Goal: Task Accomplishment & Management: Manage account settings

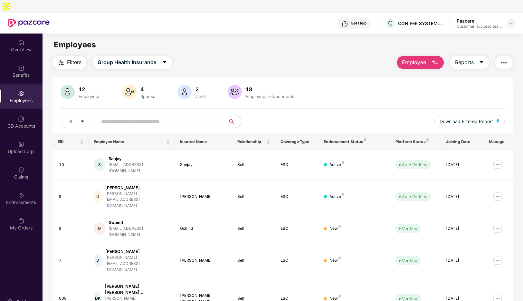
click at [511, 21] on img at bounding box center [510, 23] width 5 height 5
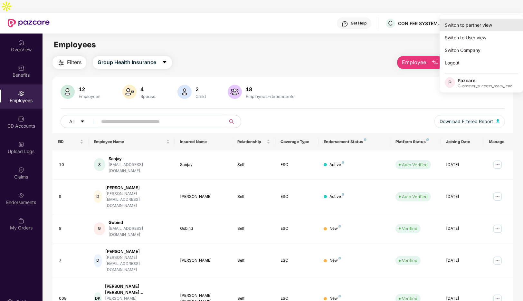
click at [466, 24] on div "Switch to partner view" at bounding box center [481, 25] width 84 height 13
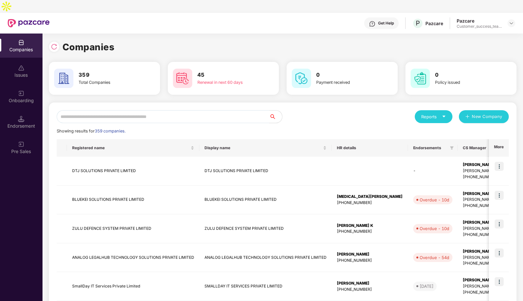
click at [138, 110] on input "text" at bounding box center [163, 116] width 212 height 13
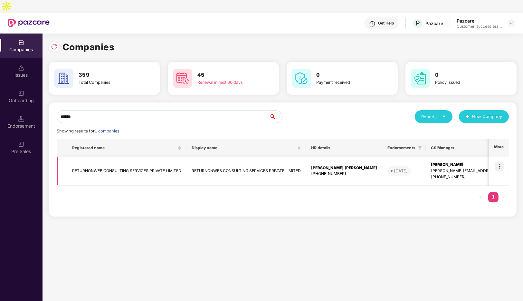
type input "******"
click at [501, 162] on img at bounding box center [498, 166] width 9 height 9
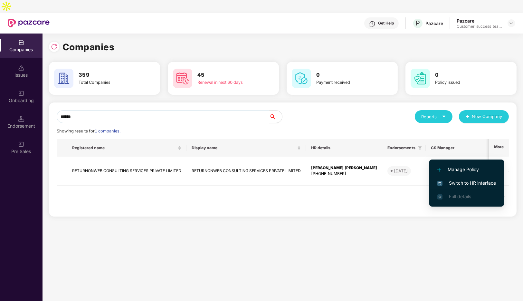
click at [474, 180] on span "Switch to HR interface" at bounding box center [466, 182] width 59 height 7
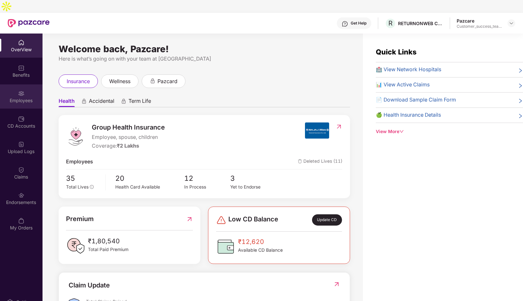
click at [25, 84] on div "Employees" at bounding box center [21, 96] width 42 height 24
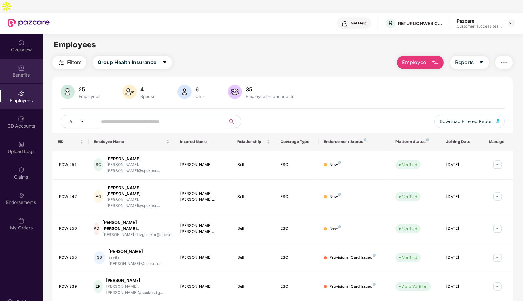
click at [20, 72] on div "Benefits" at bounding box center [21, 75] width 42 height 6
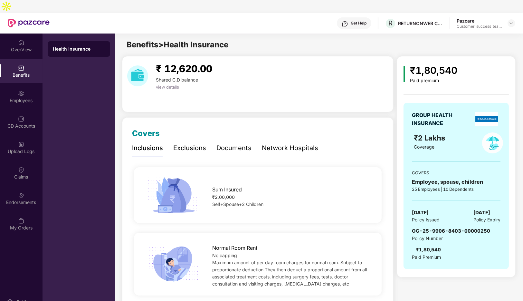
click at [283, 143] on div "Network Hospitals" at bounding box center [290, 148] width 56 height 10
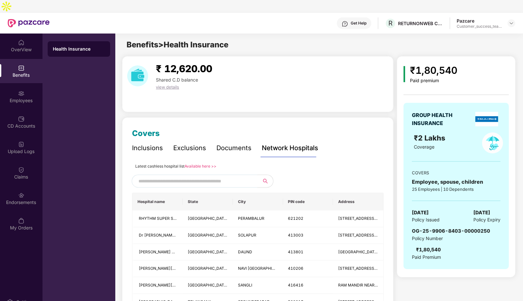
click at [192, 176] on input "text" at bounding box center [193, 181] width 110 height 10
paste input "**********"
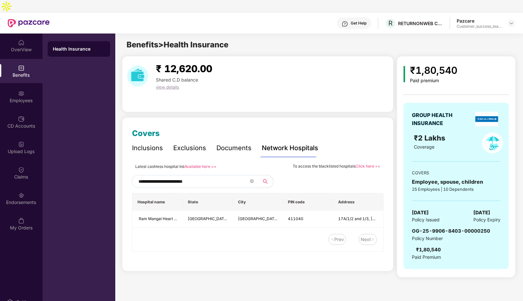
type input "**********"
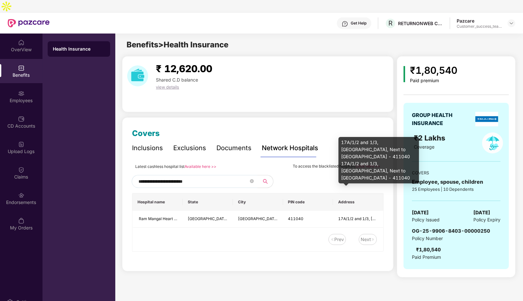
drag, startPoint x: 404, startPoint y: 192, endPoint x: 342, endPoint y: 140, distance: 80.8
click at [342, 140] on div "17A/1/2 and 1/3, Fun N Shop Building, Pune - Solapur Road, Next to Inox Cinema,…" at bounding box center [378, 160] width 80 height 46
copy div "17A/1/2 and 1/3, Fun N Shop Building, Pune - Solapur Road, Next to Inox Cinema,…"
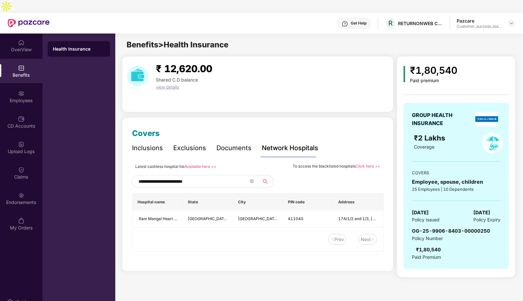
click at [152, 143] on div "Inclusions" at bounding box center [147, 148] width 31 height 10
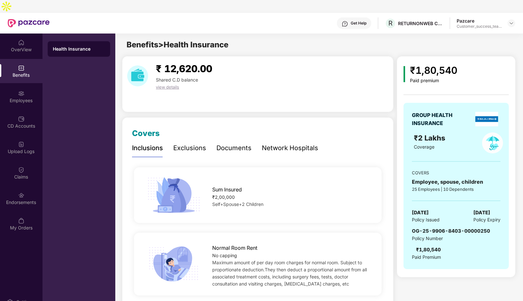
click at [238, 143] on div "Documents" at bounding box center [233, 148] width 35 height 10
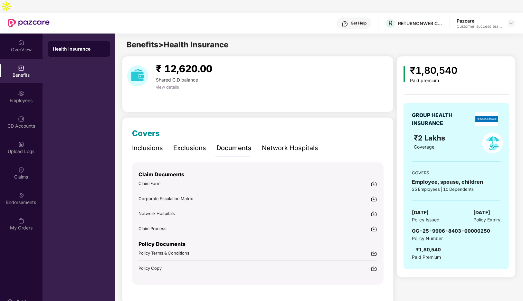
click at [375, 265] on img at bounding box center [373, 268] width 6 height 6
click at [511, 21] on img at bounding box center [510, 23] width 5 height 5
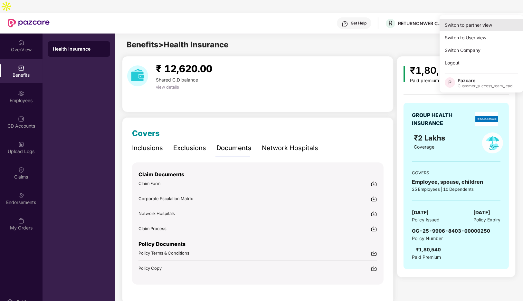
click at [472, 22] on div "Switch to partner view" at bounding box center [481, 25] width 84 height 13
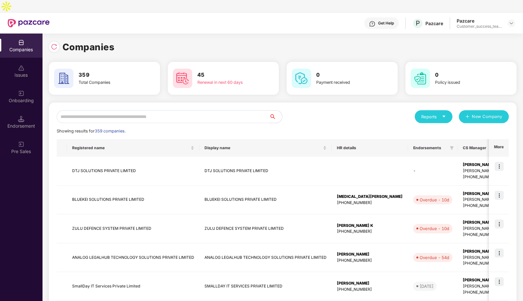
click at [149, 110] on input "text" at bounding box center [163, 116] width 212 height 13
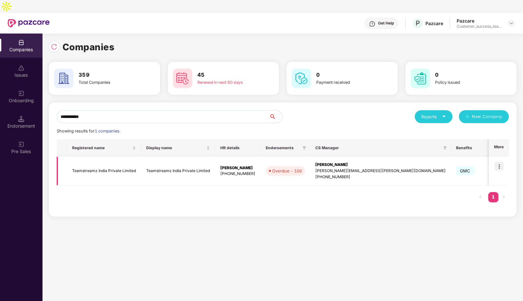
type input "**********"
click at [500, 162] on img at bounding box center [498, 166] width 9 height 9
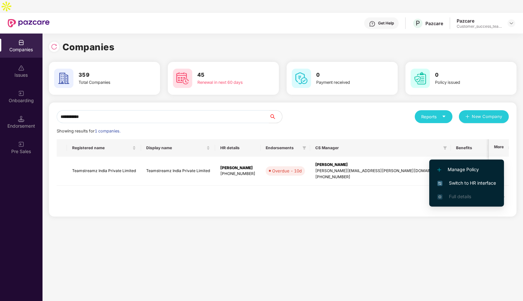
click at [457, 181] on span "Switch to HR interface" at bounding box center [466, 182] width 59 height 7
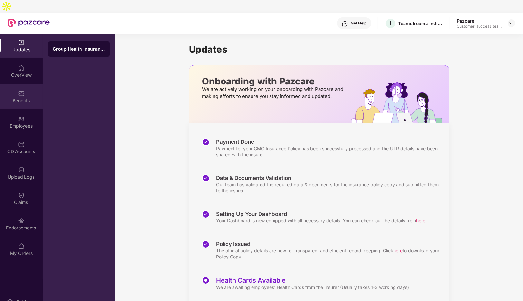
click at [22, 97] on div "Benefits" at bounding box center [21, 100] width 42 height 6
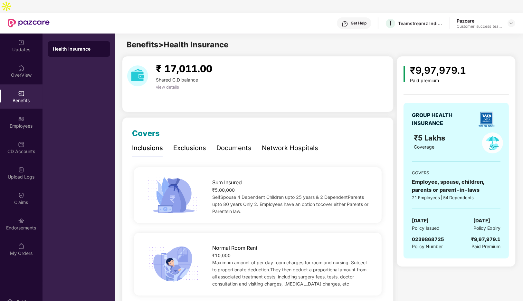
click at [287, 143] on div "Network Hospitals" at bounding box center [290, 148] width 56 height 10
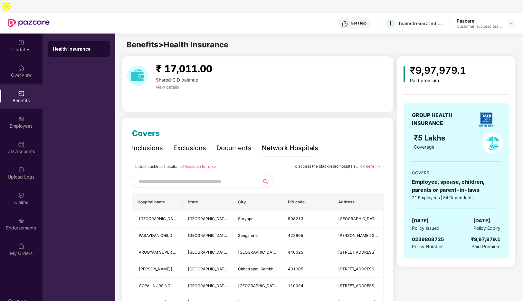
click at [239, 143] on div "Documents" at bounding box center [233, 148] width 35 height 10
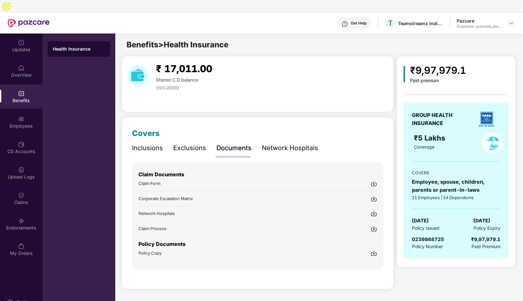
click at [374, 250] on img at bounding box center [373, 253] width 6 height 6
click at [512, 21] on img at bounding box center [510, 23] width 5 height 5
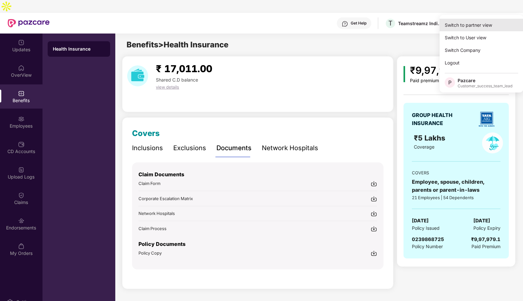
click at [459, 24] on div "Switch to partner view" at bounding box center [481, 25] width 84 height 13
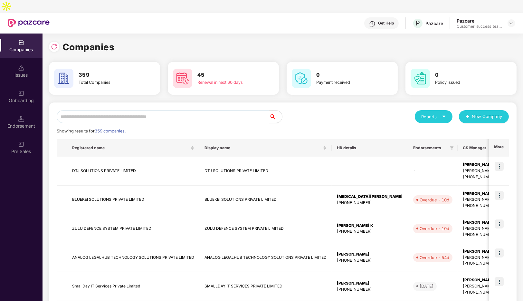
click at [148, 110] on input "text" at bounding box center [163, 116] width 212 height 13
type input "*"
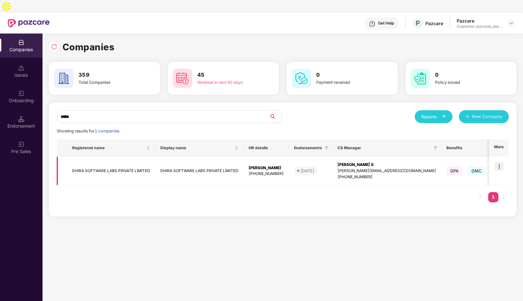
type input "*****"
click at [502, 162] on img at bounding box center [498, 166] width 9 height 9
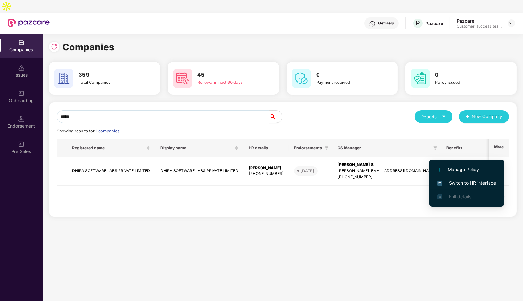
click at [457, 181] on span "Switch to HR interface" at bounding box center [466, 182] width 59 height 7
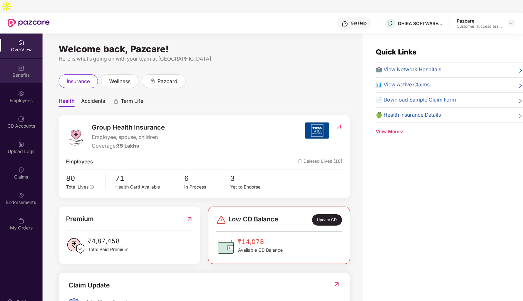
click at [21, 72] on div "Benefits" at bounding box center [21, 75] width 42 height 6
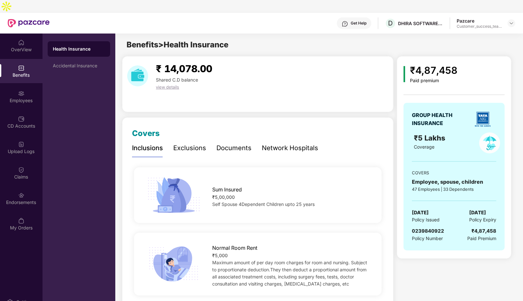
click at [240, 143] on div "Documents" at bounding box center [233, 148] width 35 height 10
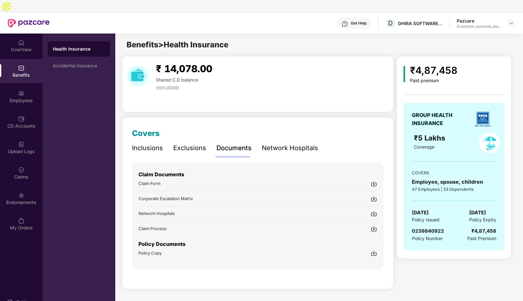
click at [376, 250] on img at bounding box center [373, 253] width 6 height 6
drag, startPoint x: 515, startPoint y: 11, endPoint x: 510, endPoint y: 10, distance: 4.5
click at [510, 19] on div at bounding box center [511, 23] width 8 height 8
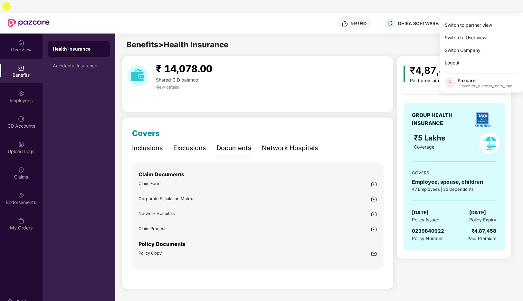
click at [510, 21] on img at bounding box center [510, 23] width 5 height 5
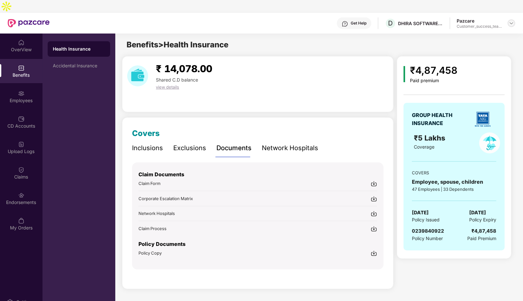
click at [510, 21] on img at bounding box center [510, 23] width 5 height 5
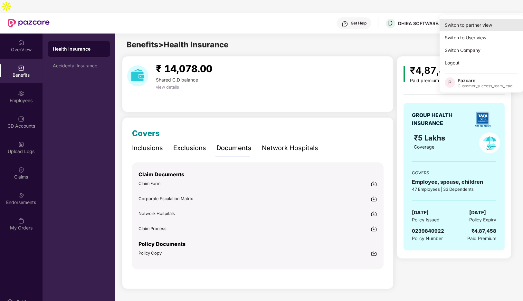
click at [478, 22] on div "Switch to partner view" at bounding box center [481, 25] width 84 height 13
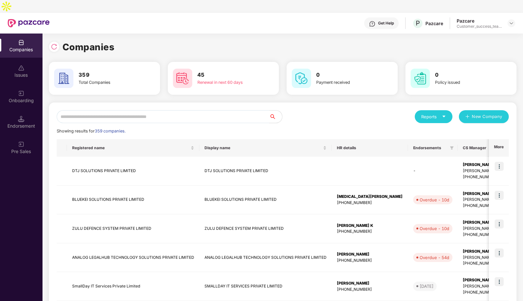
click at [84, 110] on input "text" at bounding box center [163, 116] width 212 height 13
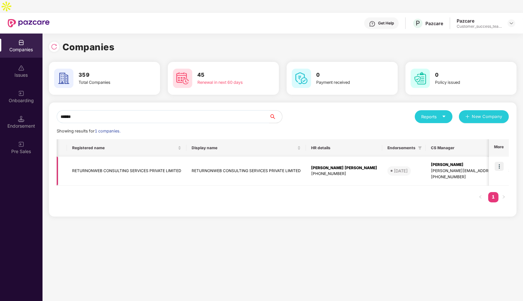
scroll to position [0, 199]
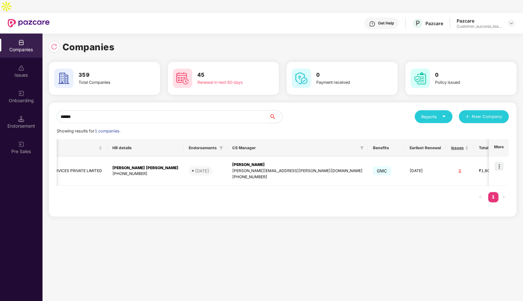
type input "******"
click at [499, 162] on img at bounding box center [498, 166] width 9 height 9
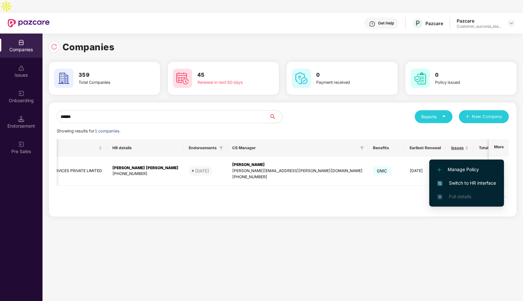
click at [445, 182] on span "Switch to HR interface" at bounding box center [466, 182] width 59 height 7
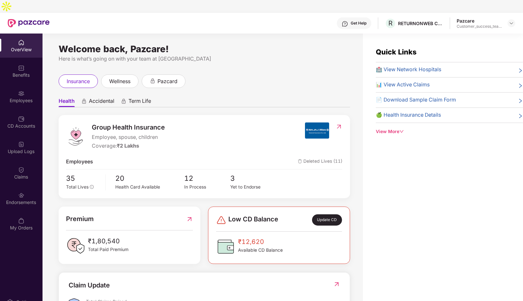
click at [101, 97] on span "Accidental" at bounding box center [101, 101] width 25 height 9
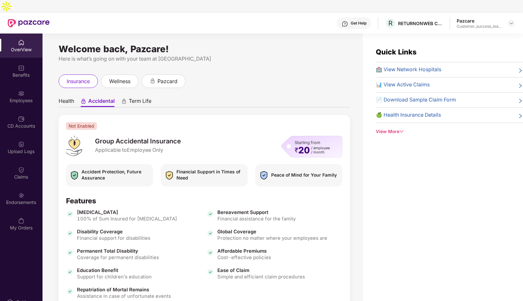
click at [134, 97] on span "Term Life" at bounding box center [140, 101] width 23 height 9
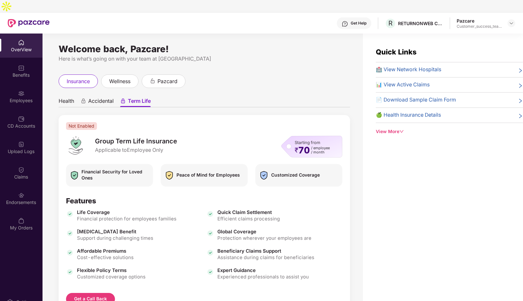
click at [94, 97] on span "Accidental" at bounding box center [100, 101] width 25 height 9
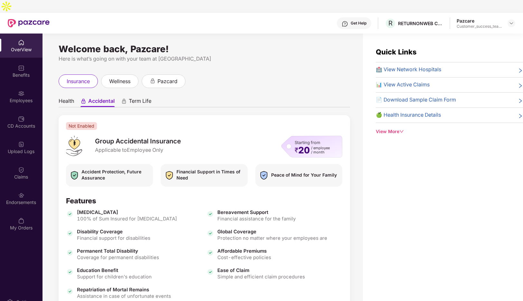
click at [61, 97] on span "Health" at bounding box center [66, 101] width 15 height 9
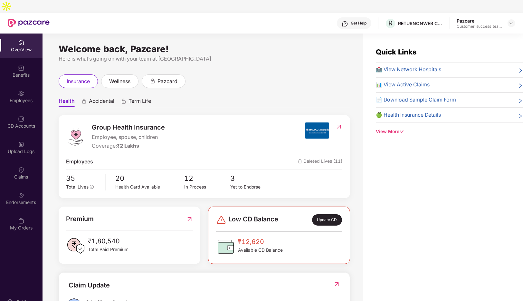
click at [102, 97] on span "Accidental" at bounding box center [101, 101] width 25 height 9
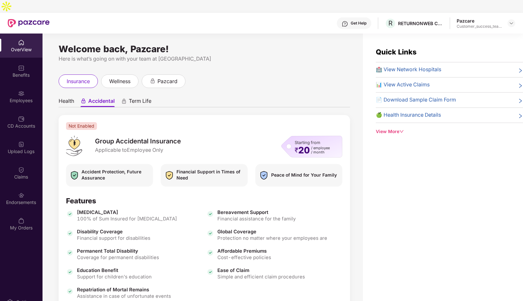
click at [139, 97] on span "Term Life" at bounding box center [140, 101] width 23 height 9
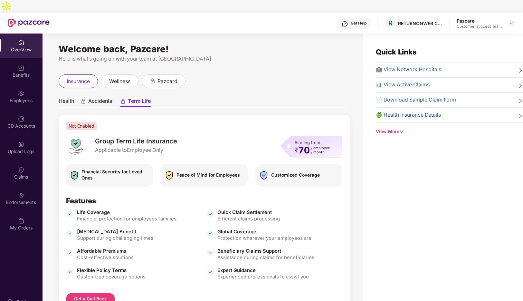
click at [72, 97] on span "Health" at bounding box center [66, 101] width 15 height 9
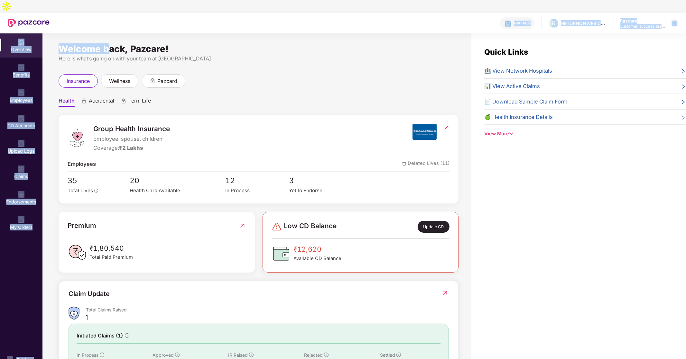
drag, startPoint x: 218, startPoint y: 0, endPoint x: 108, endPoint y: 30, distance: 113.3
click at [108, 30] on div "Get Help R RETURNONWEB CONSULTING SERVICES PRIVATE LIMITED Pazcare Customer_suc…" at bounding box center [343, 192] width 686 height 359
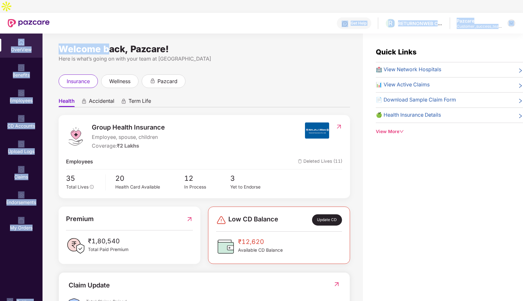
click at [510, 21] on img at bounding box center [510, 23] width 5 height 5
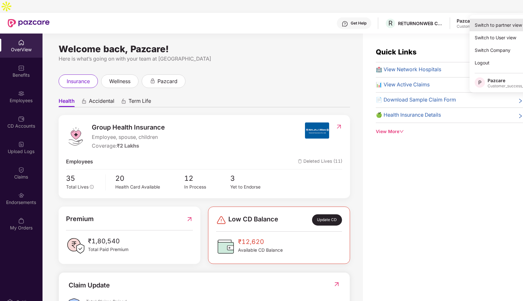
click at [484, 26] on div "Switch to partner view" at bounding box center [511, 25] width 84 height 13
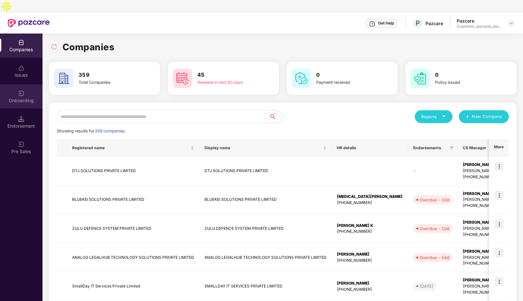
click at [22, 97] on div "Onboarding" at bounding box center [21, 100] width 42 height 6
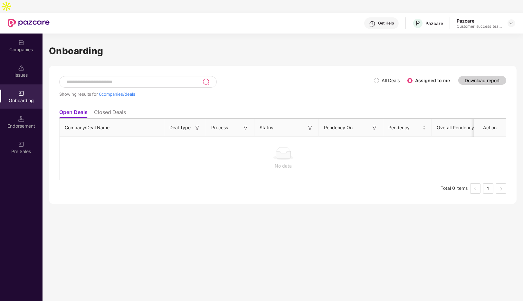
click at [116, 109] on li "Closed Deals" at bounding box center [110, 113] width 32 height 9
click at [77, 109] on li "Open Deals" at bounding box center [73, 113] width 28 height 9
click at [22, 39] on img at bounding box center [21, 42] width 6 height 6
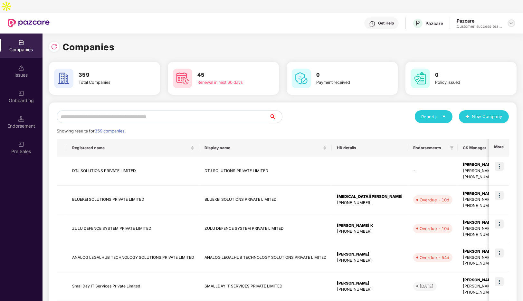
click at [510, 21] on img at bounding box center [510, 23] width 5 height 5
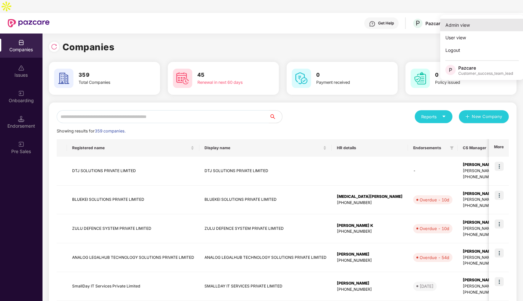
click at [464, 22] on div "Admin view" at bounding box center [482, 25] width 84 height 13
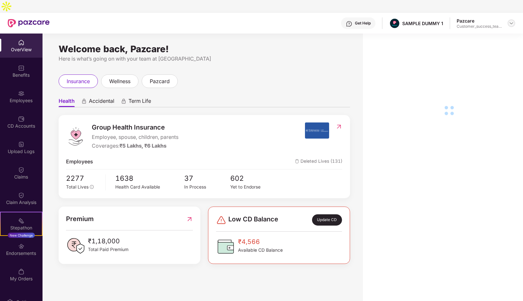
click at [507, 19] on div at bounding box center [511, 23] width 8 height 8
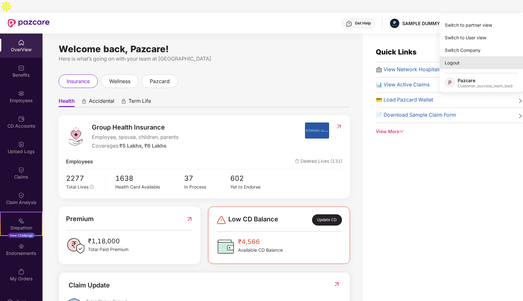
click at [459, 67] on div "Logout" at bounding box center [481, 62] width 84 height 13
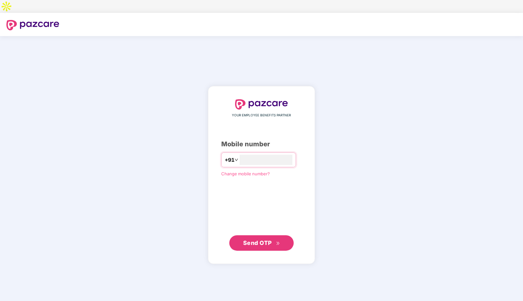
type input "**********"
click at [267, 239] on span "Send OTP" at bounding box center [257, 242] width 29 height 7
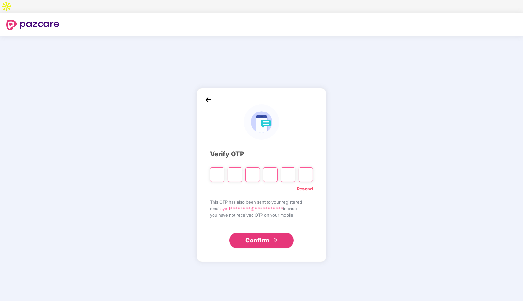
click at [308, 185] on link "Resend" at bounding box center [304, 188] width 16 height 7
click at [303, 185] on link "Resend" at bounding box center [304, 188] width 16 height 7
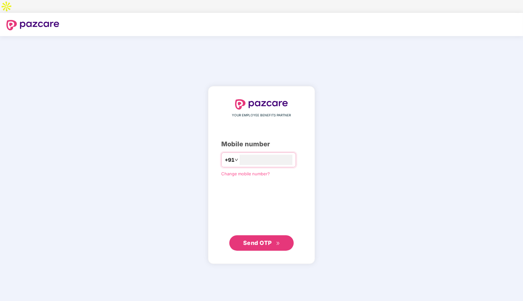
type input "*"
click at [243, 171] on span "Change mobile number?" at bounding box center [245, 173] width 49 height 5
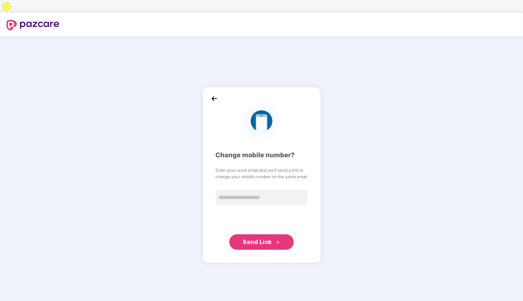
click at [212, 94] on img at bounding box center [214, 99] width 10 height 10
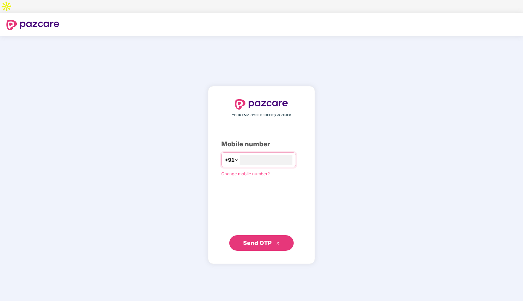
type input "**********"
click at [266, 239] on span "Send OTP" at bounding box center [257, 242] width 29 height 7
click at [272, 154] on input "number" at bounding box center [265, 159] width 53 height 10
type input "**********"
click at [250, 238] on span "Send OTP" at bounding box center [261, 242] width 37 height 9
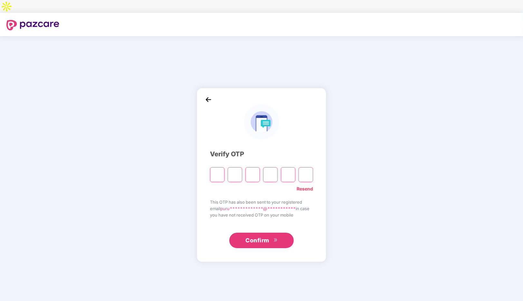
paste input "*"
type input "*"
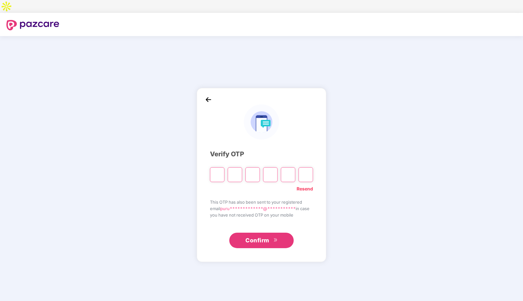
type input "*"
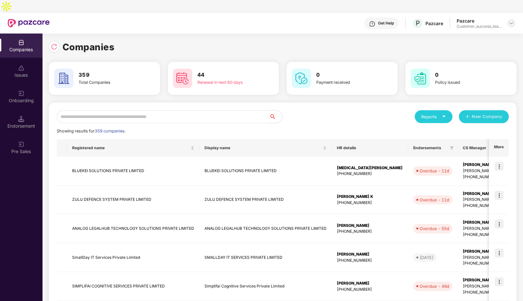
click at [510, 21] on img at bounding box center [510, 23] width 5 height 5
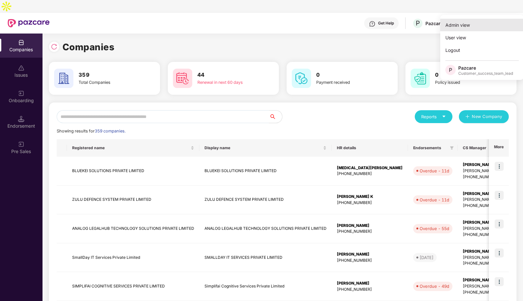
click at [464, 23] on div "Admin view" at bounding box center [482, 25] width 84 height 13
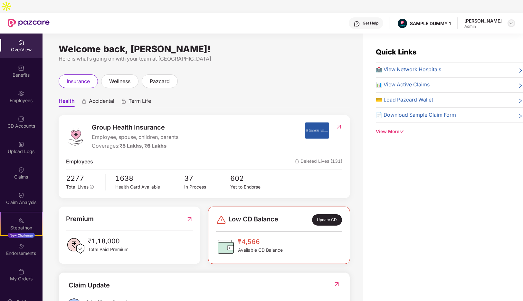
click at [514, 19] on div at bounding box center [511, 23] width 8 height 8
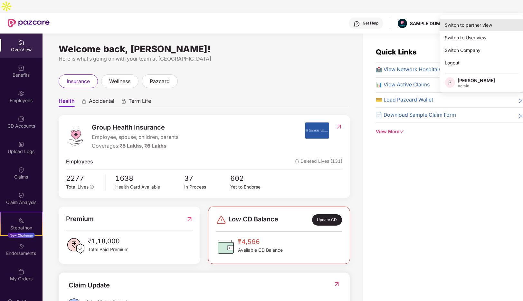
click at [478, 28] on div "Switch to partner view" at bounding box center [481, 25] width 84 height 13
